Goal: Task Accomplishment & Management: Manage account settings

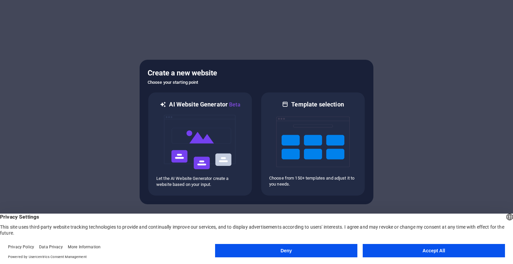
click at [352, 249] on button "Deny" at bounding box center [286, 250] width 142 height 13
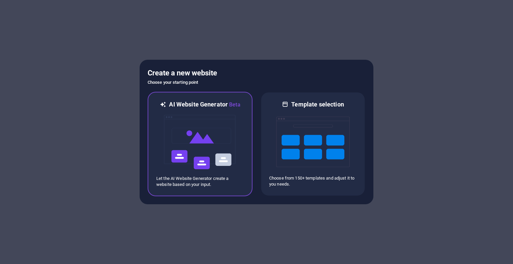
click at [228, 188] on div "AI Website Generator Beta Let the AI Website Generator create a website based o…" at bounding box center [200, 144] width 105 height 105
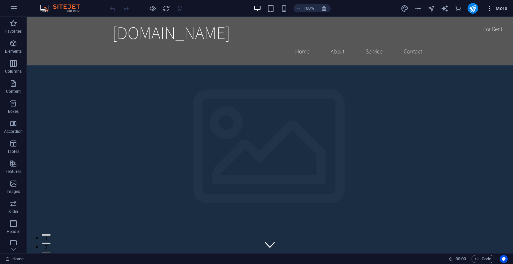
click at [490, 10] on icon "button" at bounding box center [489, 8] width 7 height 7
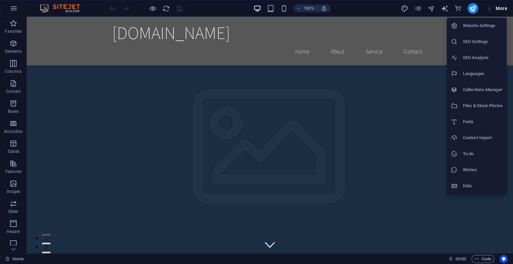
click at [490, 9] on div at bounding box center [256, 132] width 513 height 264
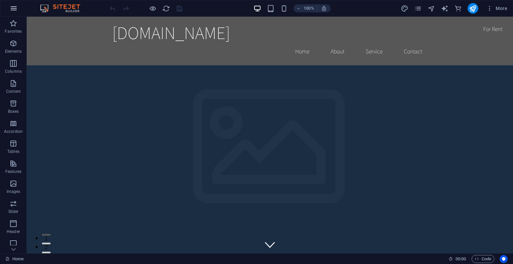
click at [18, 10] on button "button" at bounding box center [14, 8] width 16 height 16
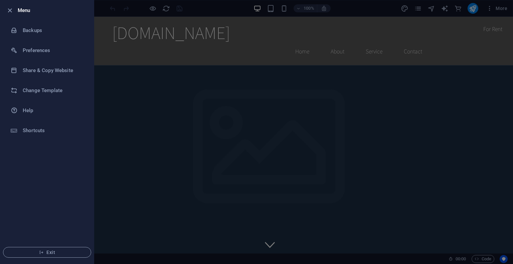
click at [176, 97] on div at bounding box center [256, 132] width 513 height 264
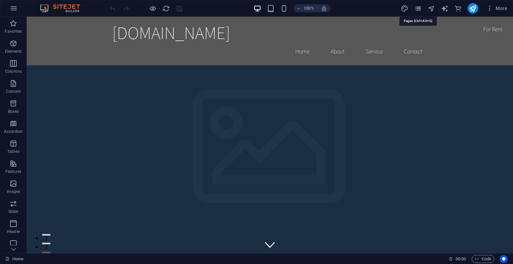
click at [420, 6] on icon "pages" at bounding box center [418, 9] width 8 height 8
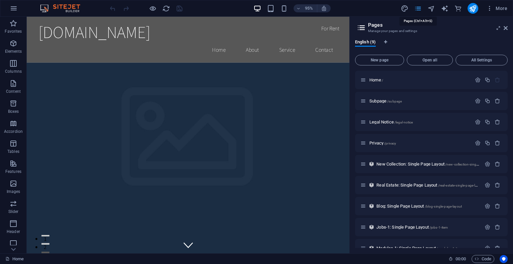
click at [418, 10] on icon "pages" at bounding box center [418, 9] width 8 height 8
click at [492, 8] on icon "button" at bounding box center [489, 8] width 7 height 7
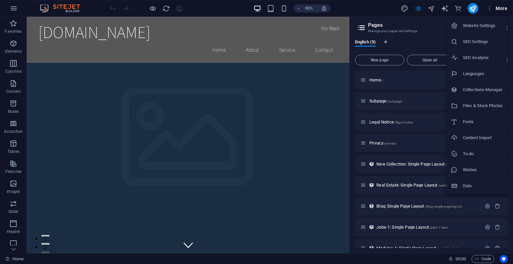
click at [491, 7] on div at bounding box center [256, 132] width 513 height 264
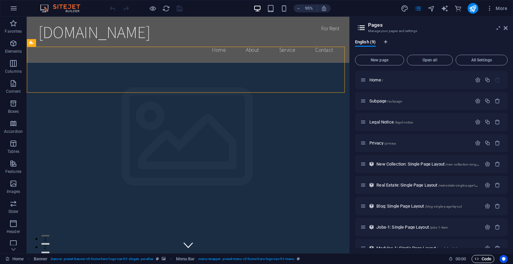
click at [478, 256] on span "Code" at bounding box center [483, 259] width 17 height 8
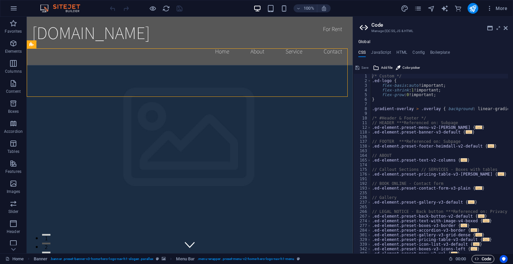
click at [478, 256] on span "Code" at bounding box center [483, 259] width 17 height 8
click at [504, 27] on icon at bounding box center [506, 27] width 4 height 5
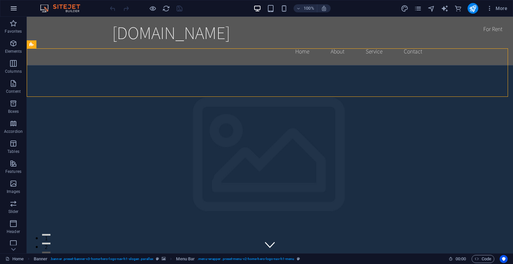
click at [15, 11] on icon "button" at bounding box center [14, 8] width 8 height 8
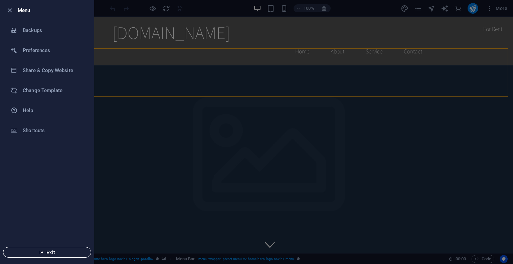
click at [69, 251] on span "Exit" at bounding box center [47, 252] width 77 height 5
